Goal: Information Seeking & Learning: Check status

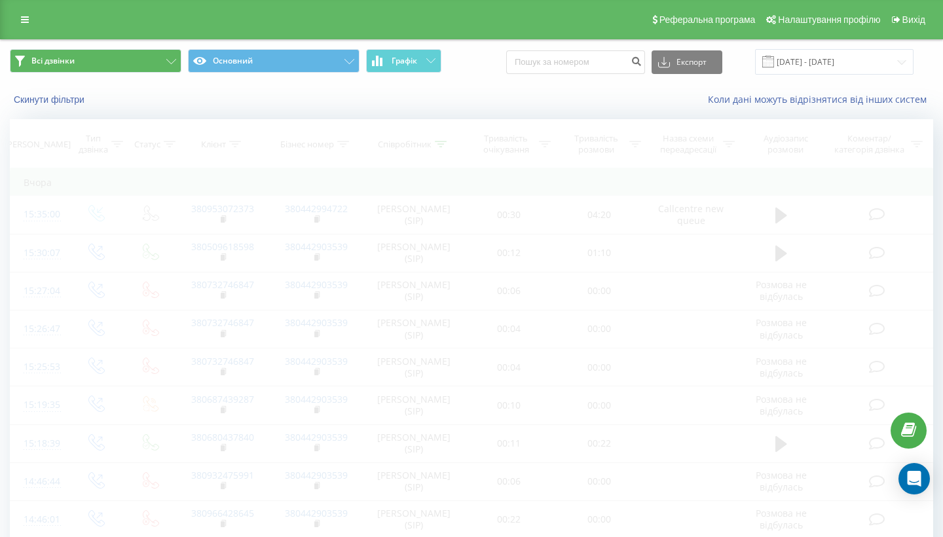
click at [67, 66] on span "Всі дзвінки" at bounding box center [52, 61] width 43 height 10
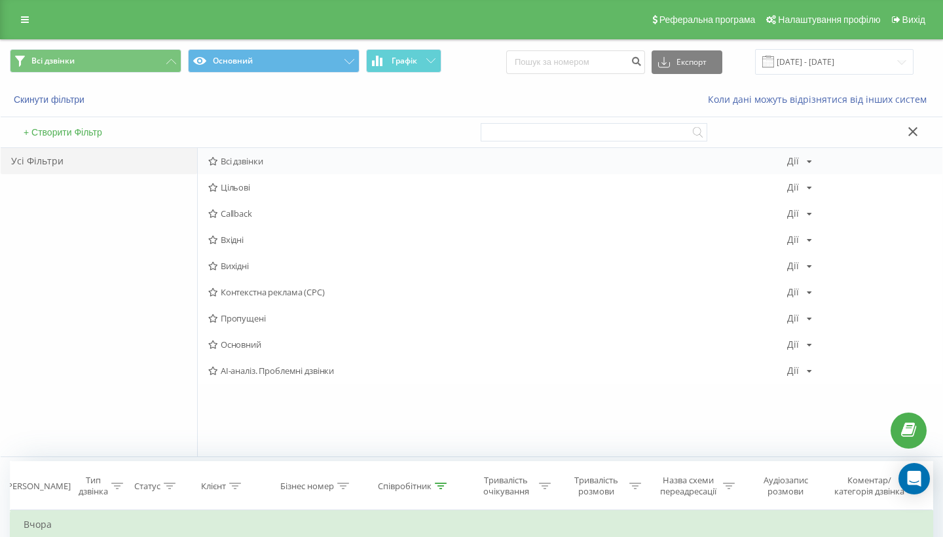
click at [239, 166] on span "Всі дзвінки" at bounding box center [497, 160] width 579 height 9
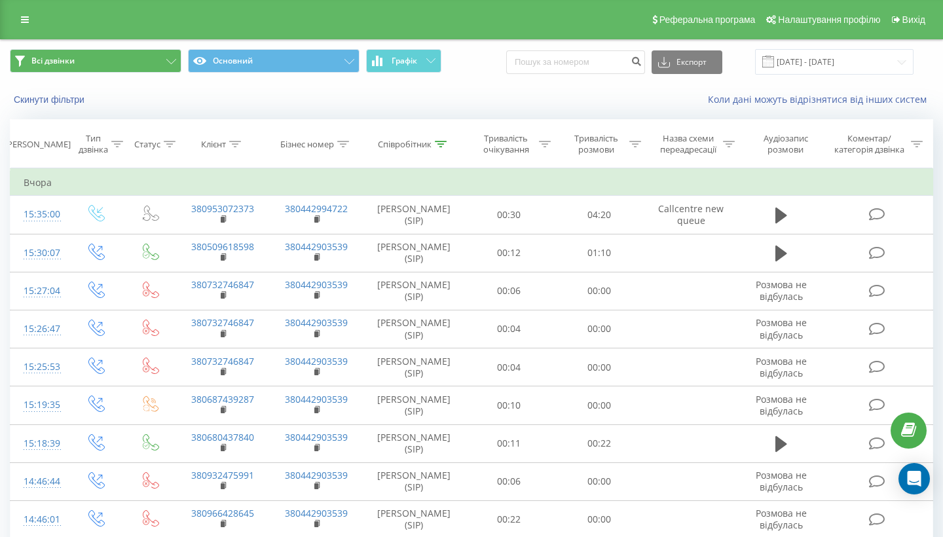
click at [110, 73] on button "Всі дзвінки" at bounding box center [96, 61] width 172 height 24
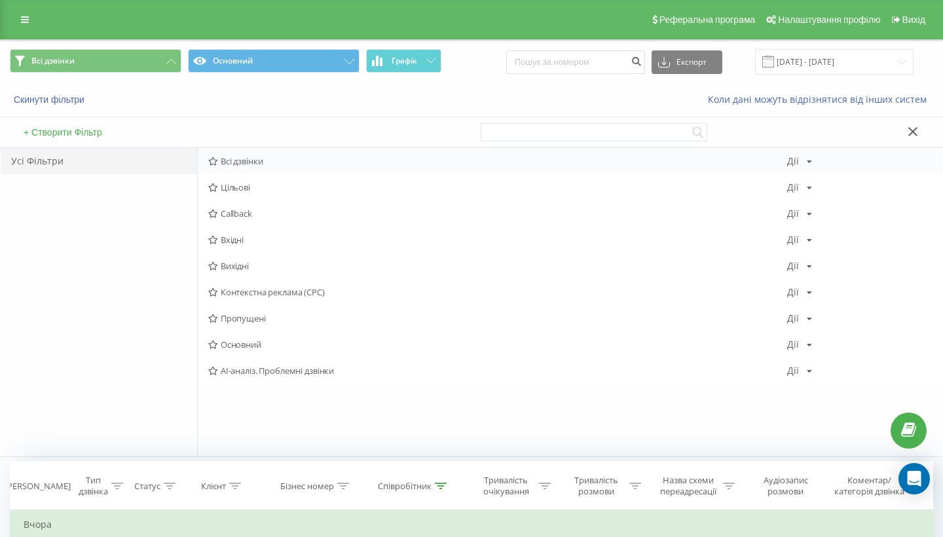
click at [241, 166] on span "Всі дзвінки" at bounding box center [497, 160] width 579 height 9
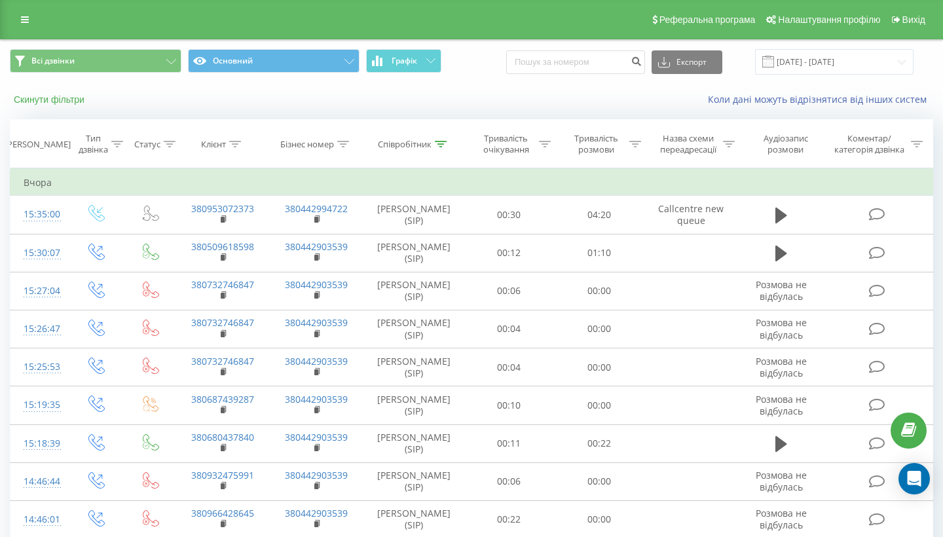
click at [54, 105] on button "Скинути фільтри" at bounding box center [50, 100] width 81 height 12
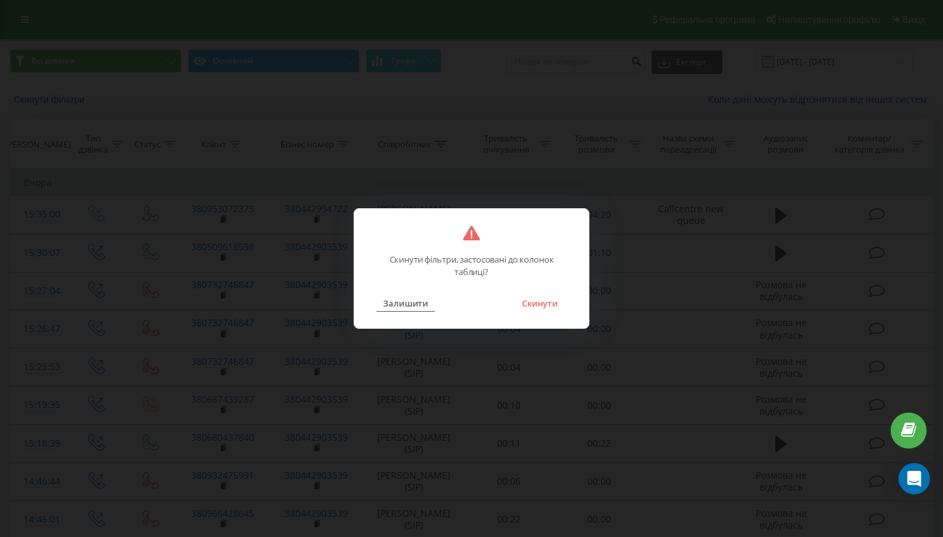
click at [399, 308] on button "Залишити" at bounding box center [406, 303] width 58 height 17
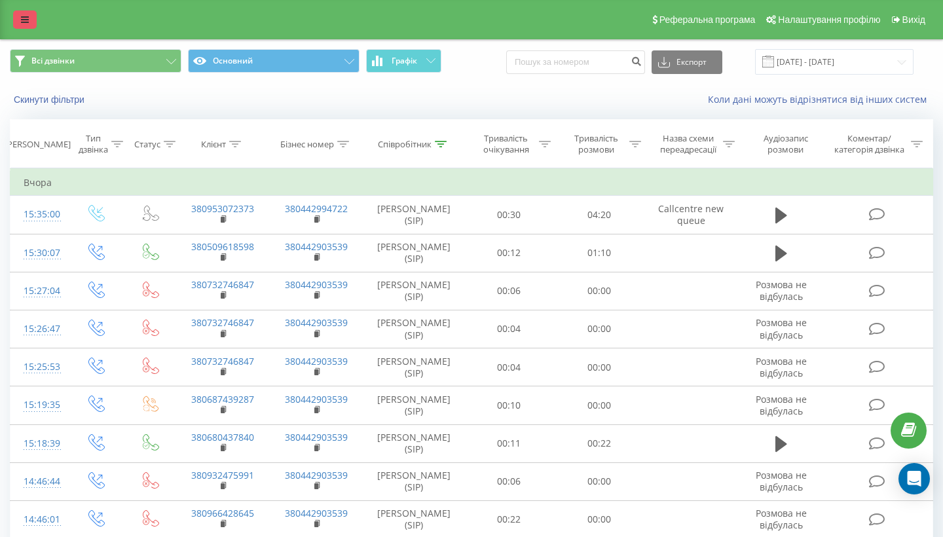
click at [23, 24] on icon at bounding box center [25, 19] width 8 height 9
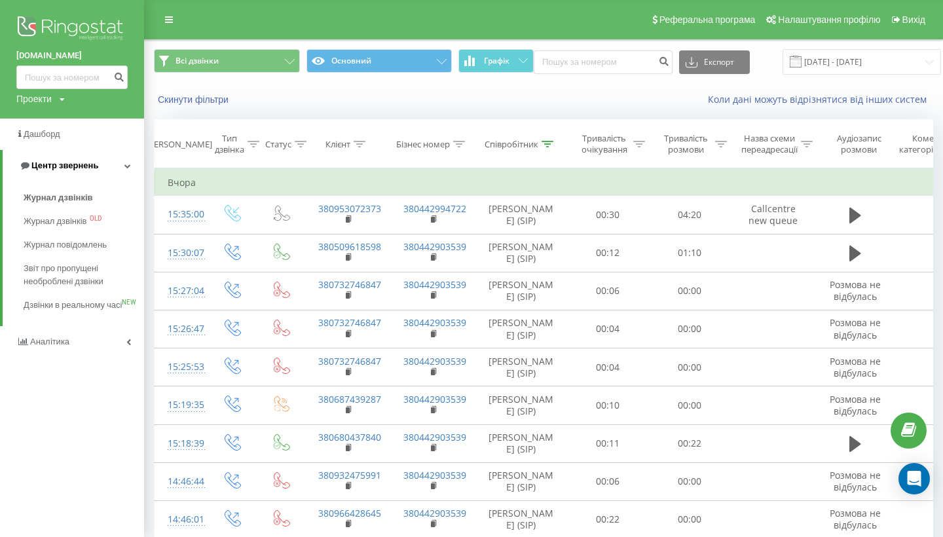
click at [86, 156] on link "Центр звернень" at bounding box center [73, 165] width 141 height 31
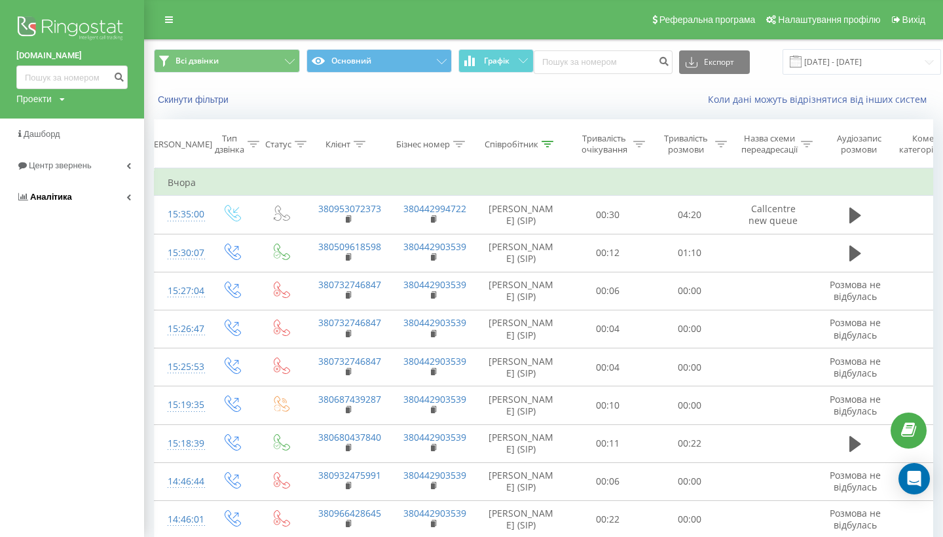
click at [64, 195] on span "Аналiтика" at bounding box center [51, 197] width 42 height 10
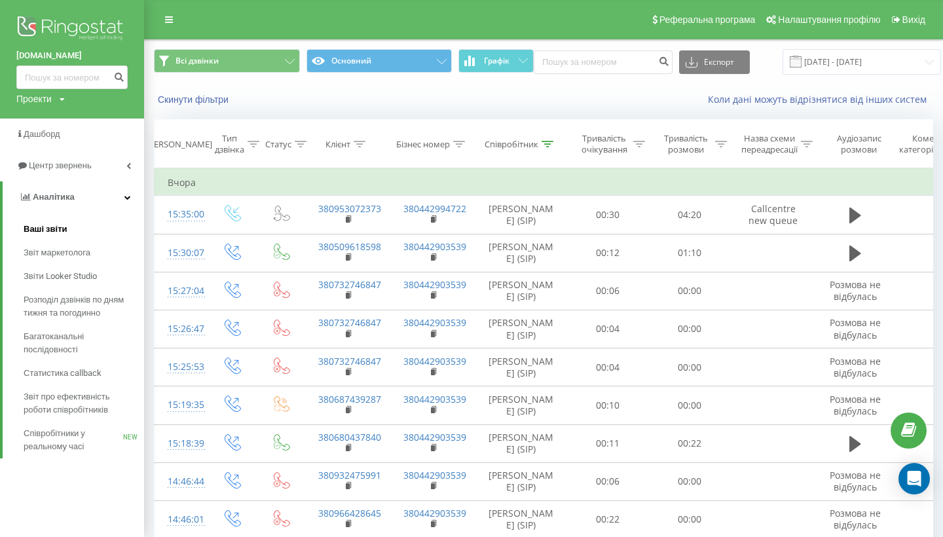
click at [50, 224] on span "Ваші звіти" at bounding box center [46, 229] width 44 height 13
click at [58, 192] on span "Аналiтика" at bounding box center [54, 197] width 42 height 10
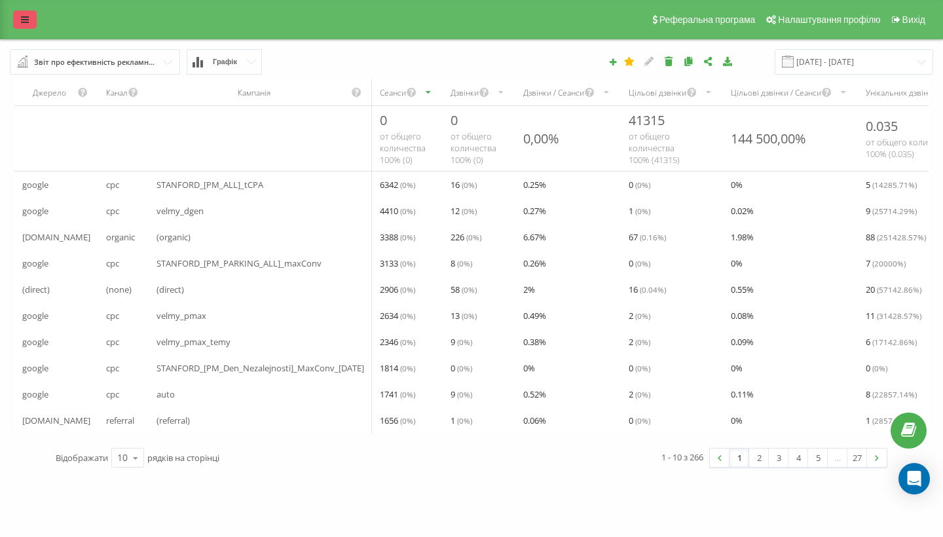
click at [22, 24] on icon at bounding box center [25, 19] width 8 height 9
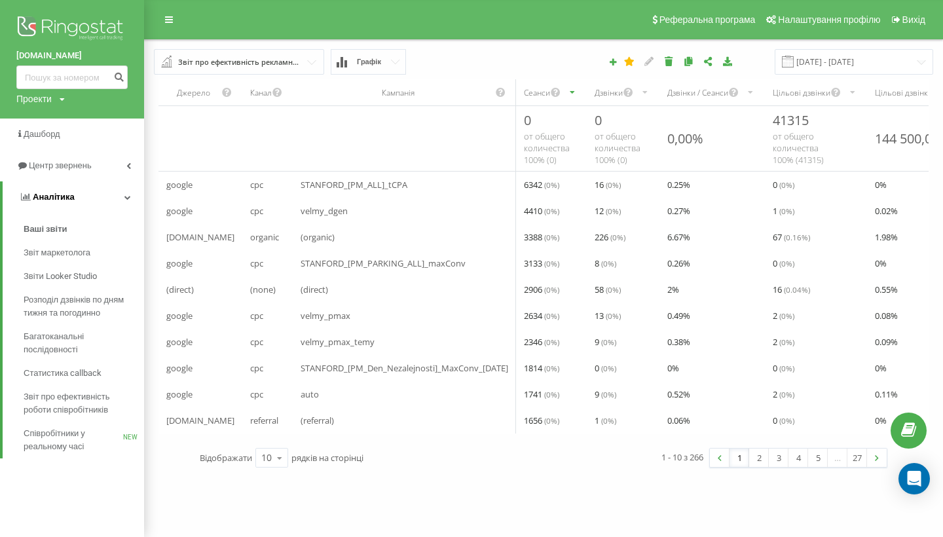
click at [47, 202] on span "Аналiтика" at bounding box center [54, 197] width 42 height 10
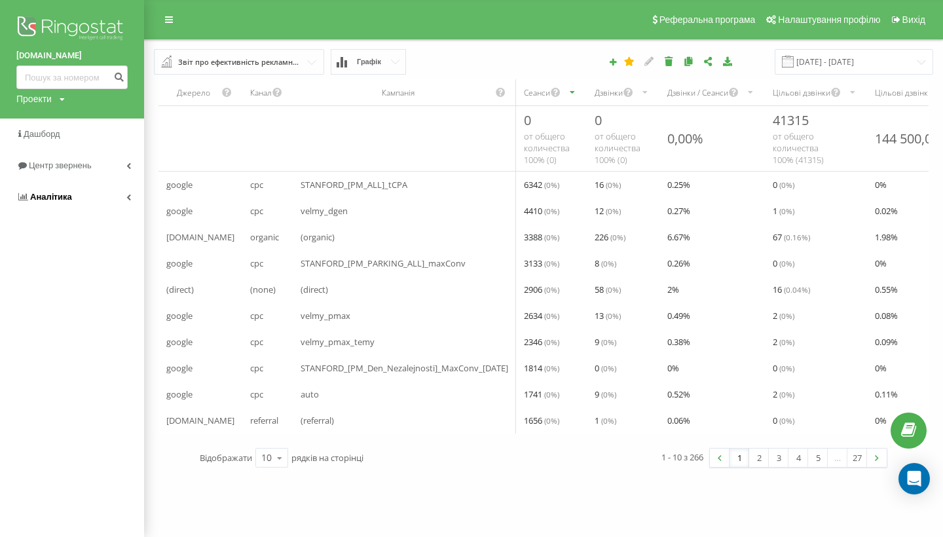
click at [62, 197] on span "Аналiтика" at bounding box center [51, 197] width 42 height 10
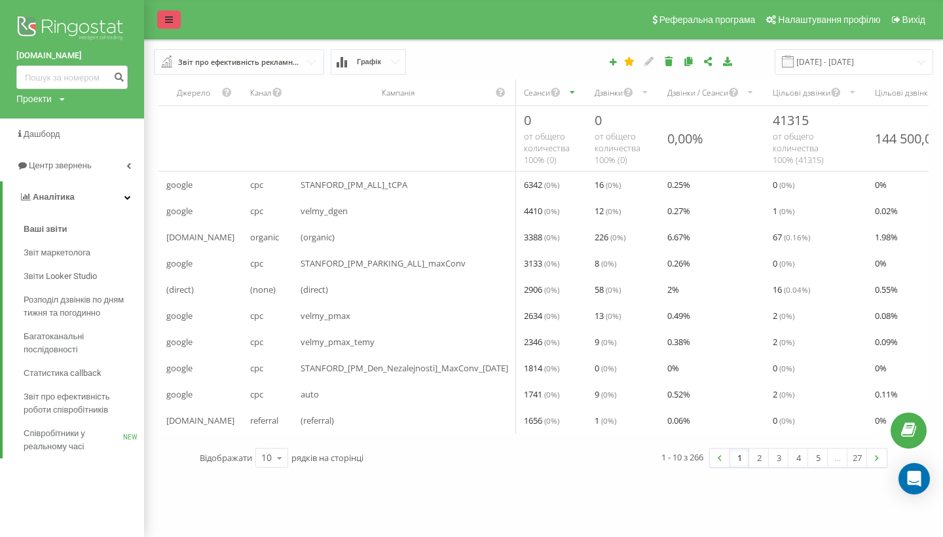
click at [174, 26] on link at bounding box center [169, 19] width 24 height 18
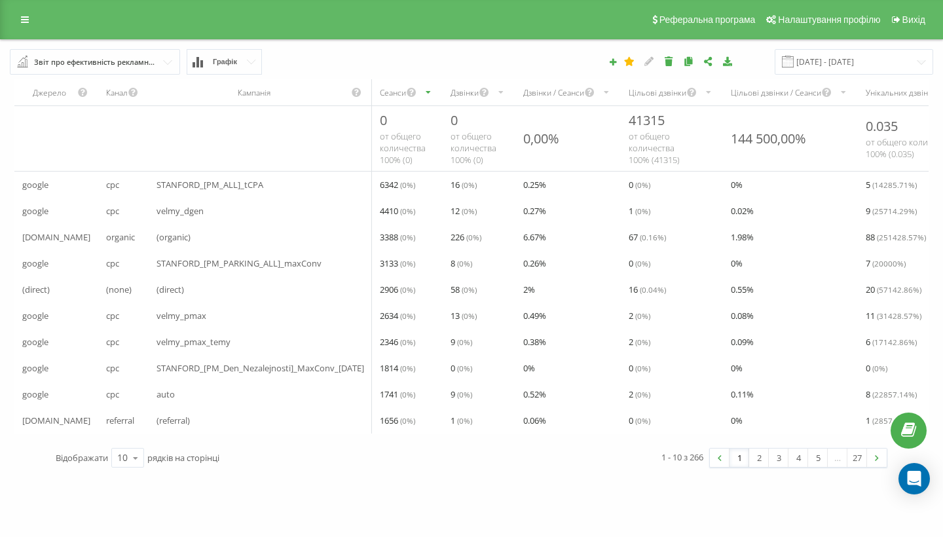
click at [18, 38] on div "Реферальна програма Налаштування профілю Вихід" at bounding box center [471, 19] width 943 height 39
click at [19, 29] on link at bounding box center [25, 19] width 24 height 18
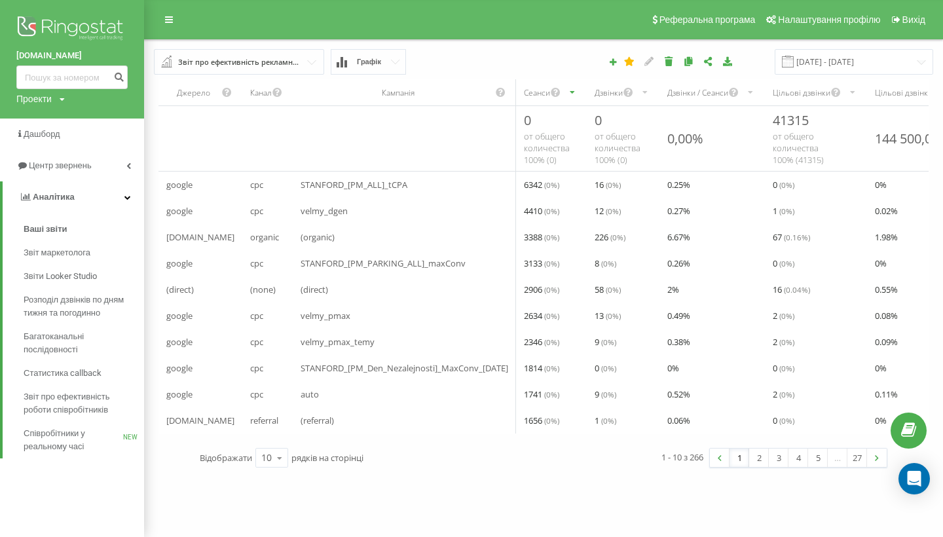
click at [48, 26] on img at bounding box center [71, 29] width 111 height 33
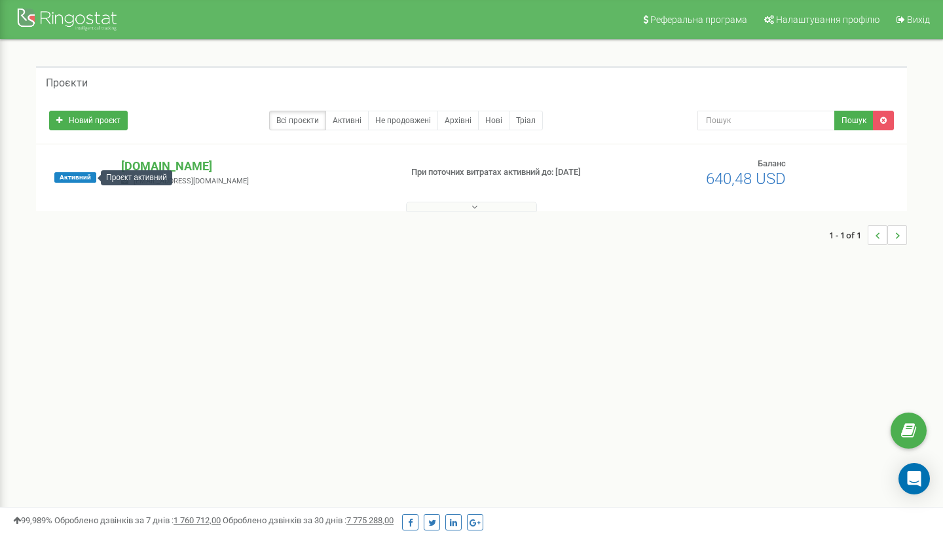
click at [91, 177] on span "Активний" at bounding box center [75, 177] width 42 height 10
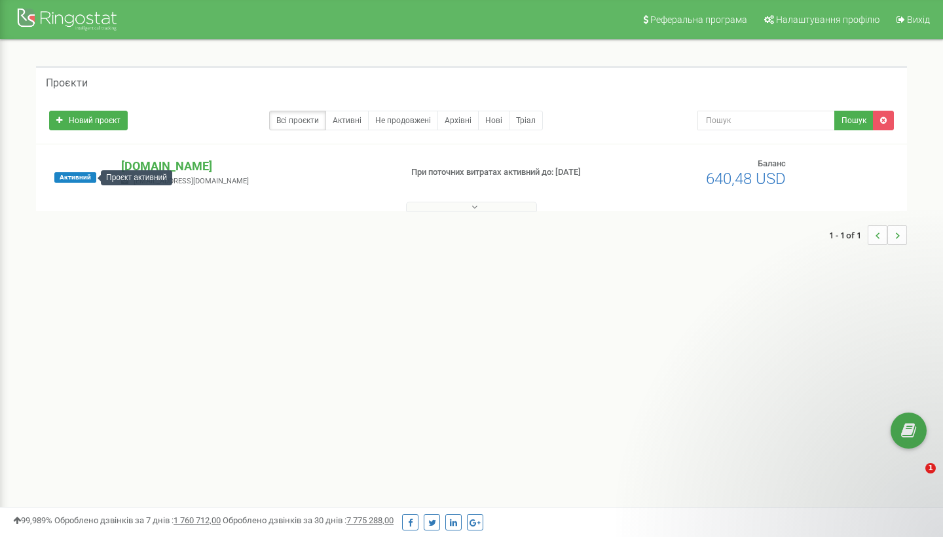
click at [71, 174] on span "Активний" at bounding box center [75, 177] width 42 height 10
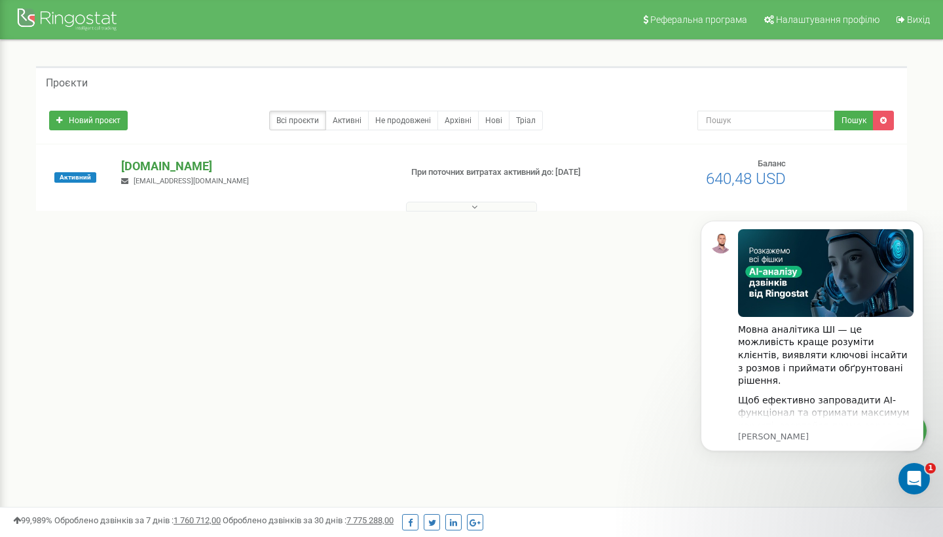
click at [194, 169] on p "[DOMAIN_NAME]" at bounding box center [255, 166] width 268 height 17
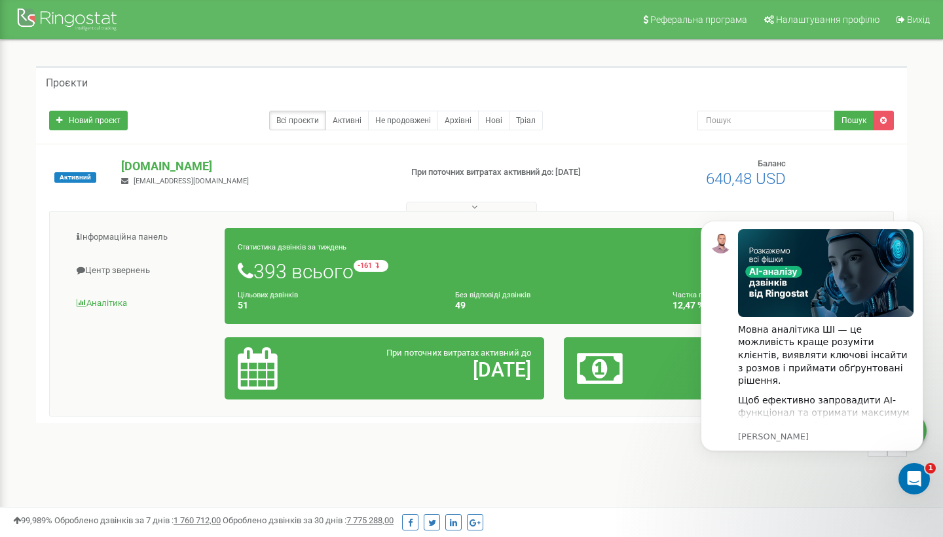
click at [103, 301] on link "Аналiтика" at bounding box center [143, 303] width 166 height 32
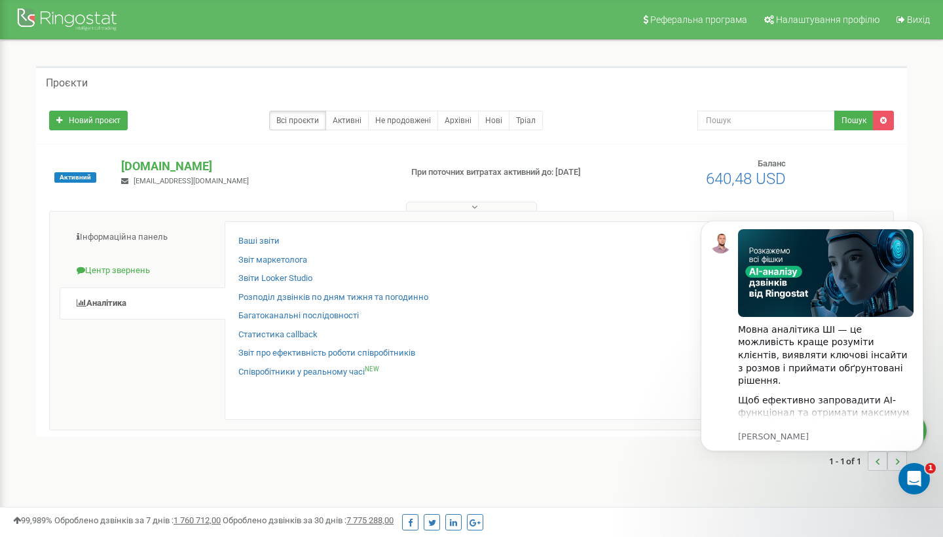
click at [125, 271] on link "Центр звернень" at bounding box center [143, 271] width 166 height 32
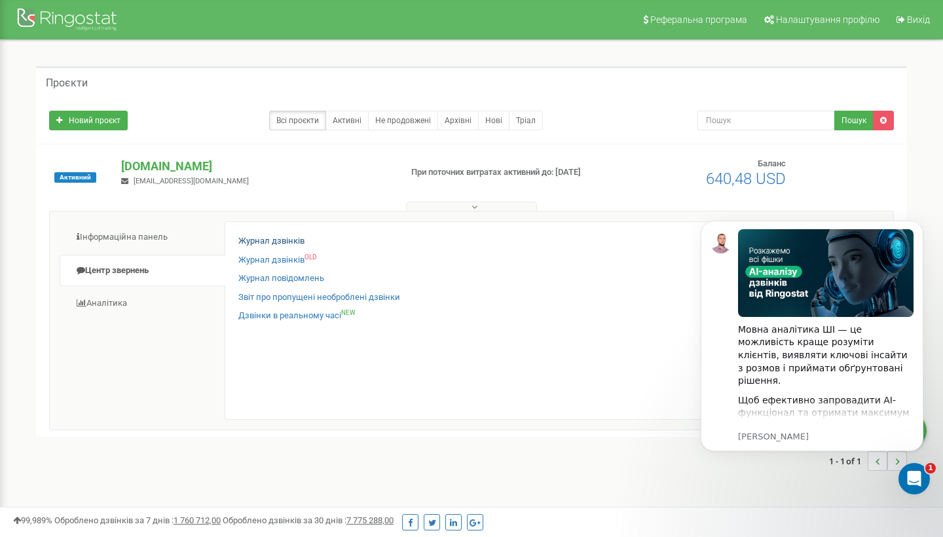
click at [279, 235] on link "Журнал дзвінків" at bounding box center [271, 241] width 66 height 12
click at [277, 242] on link "Журнал дзвінків" at bounding box center [271, 241] width 66 height 12
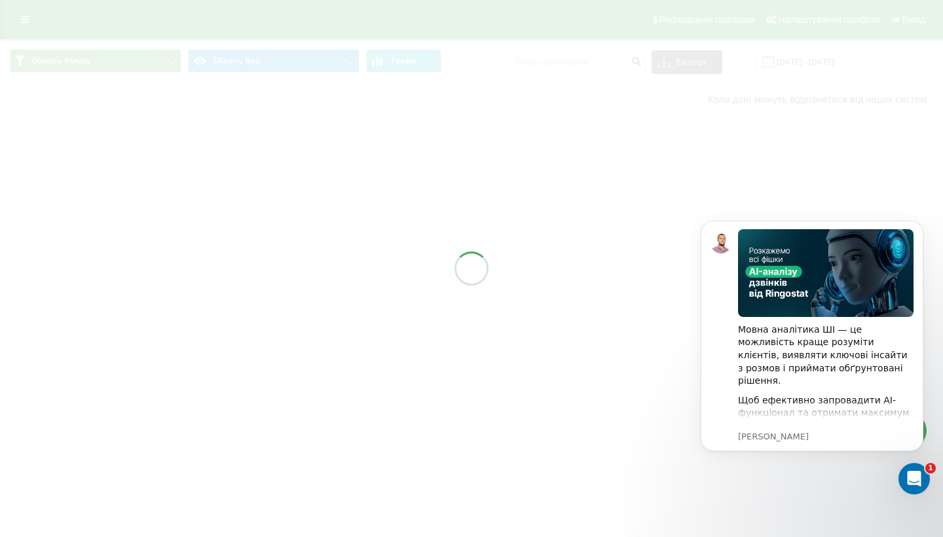
click at [788, 151] on div at bounding box center [471, 268] width 943 height 537
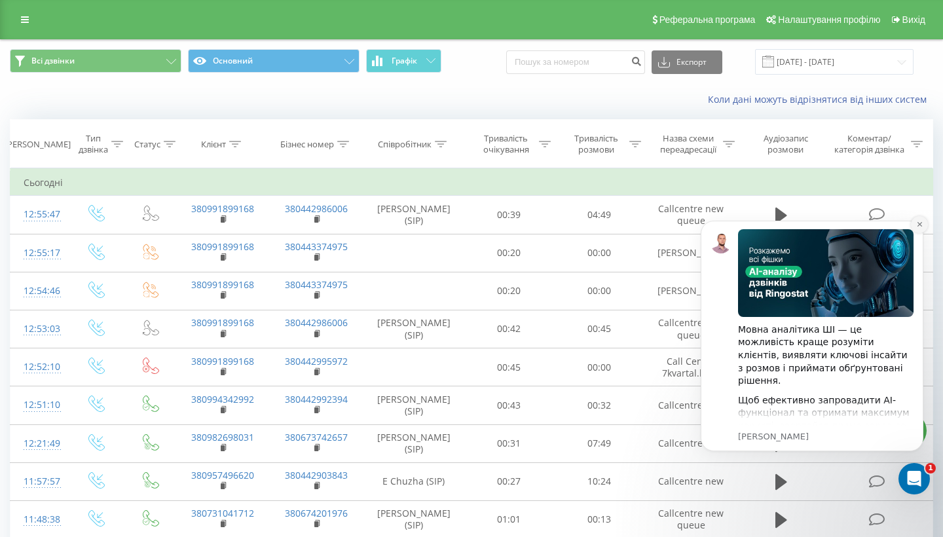
click at [918, 223] on icon "Dismiss notification" at bounding box center [919, 224] width 5 height 5
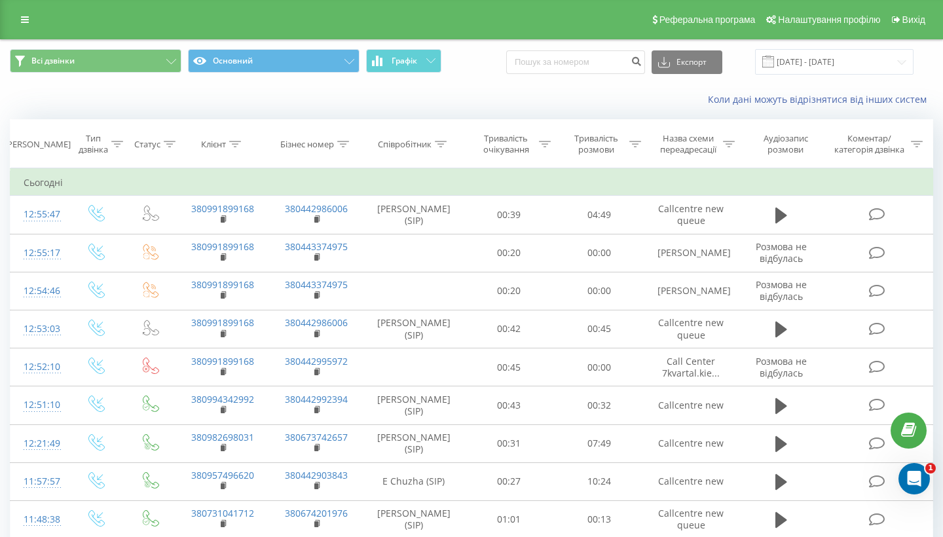
click at [432, 150] on div "Співробітник" at bounding box center [405, 144] width 54 height 11
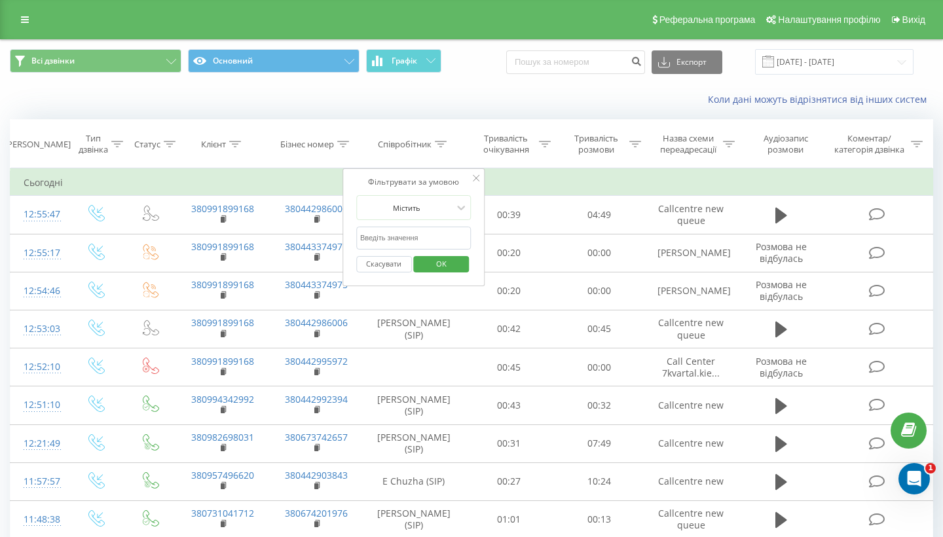
click at [394, 242] on input "text" at bounding box center [413, 238] width 115 height 23
type input "валерія"
click at [441, 272] on button "OK" at bounding box center [442, 264] width 56 height 16
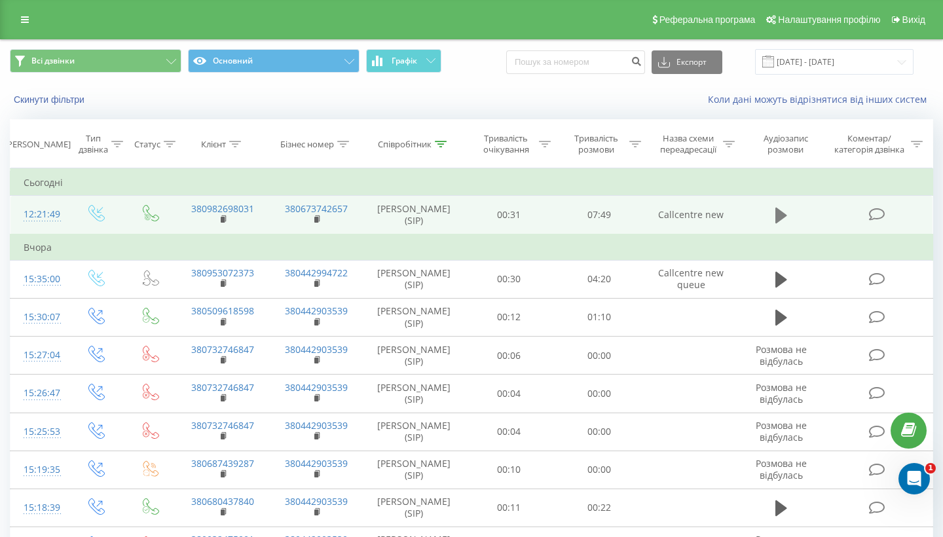
click at [779, 225] on icon at bounding box center [781, 215] width 12 height 18
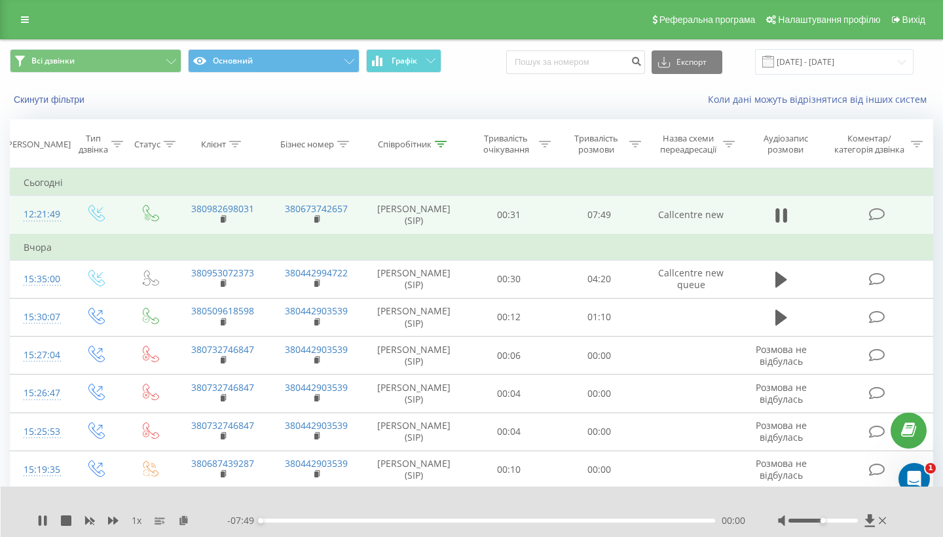
click at [270, 518] on div "- 07:49 00:00 00:00" at bounding box center [486, 520] width 518 height 13
click at [783, 218] on icon at bounding box center [781, 215] width 12 height 18
click at [782, 218] on icon at bounding box center [781, 216] width 12 height 16
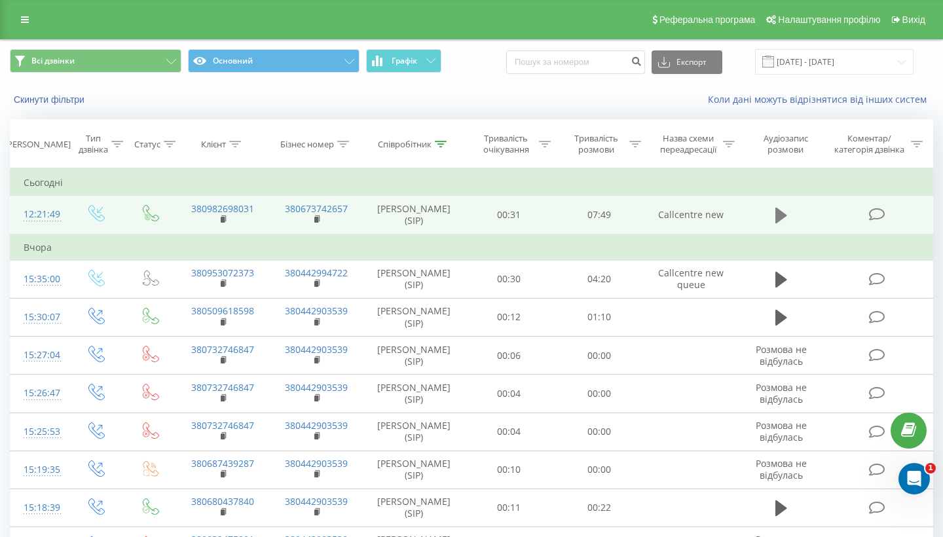
click at [782, 223] on icon at bounding box center [781, 216] width 12 height 16
